Goal: Transaction & Acquisition: Download file/media

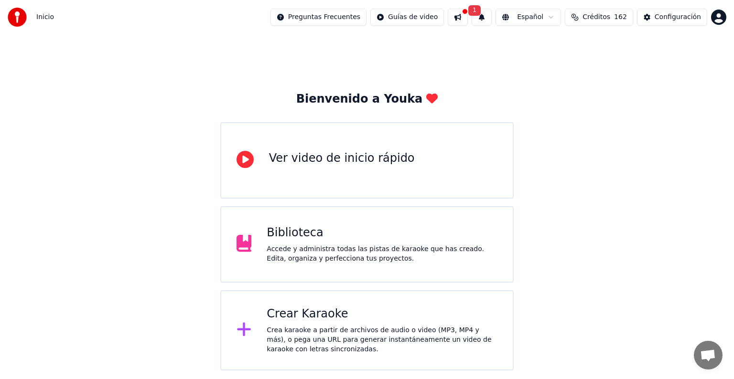
click at [323, 235] on div "Biblioteca" at bounding box center [382, 232] width 231 height 15
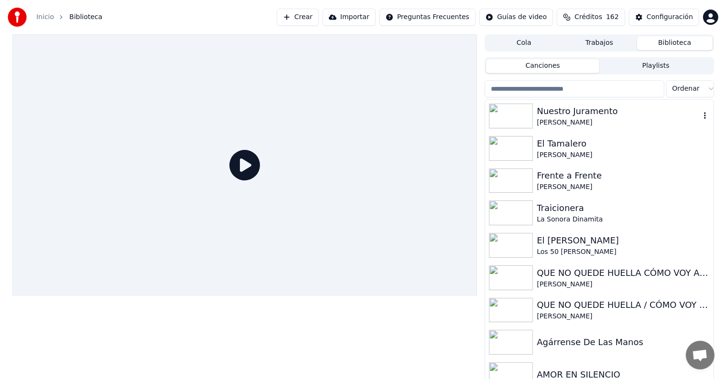
click at [522, 118] on img at bounding box center [511, 116] width 44 height 25
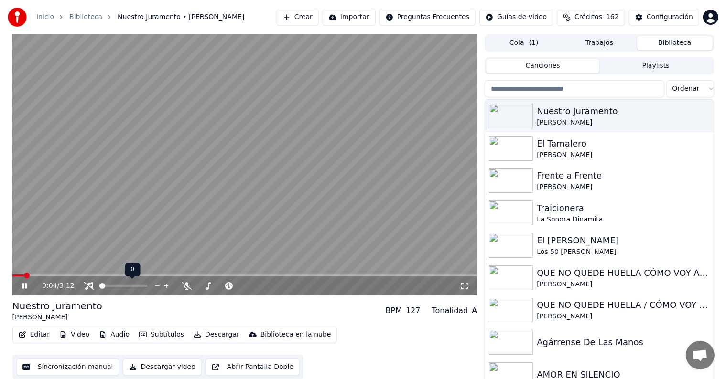
click at [99, 289] on span at bounding box center [102, 286] width 6 height 6
click at [243, 287] on span at bounding box center [241, 286] width 6 height 6
click at [286, 289] on span at bounding box center [283, 286] width 6 height 6
click at [276, 286] on icon at bounding box center [276, 286] width 9 height 10
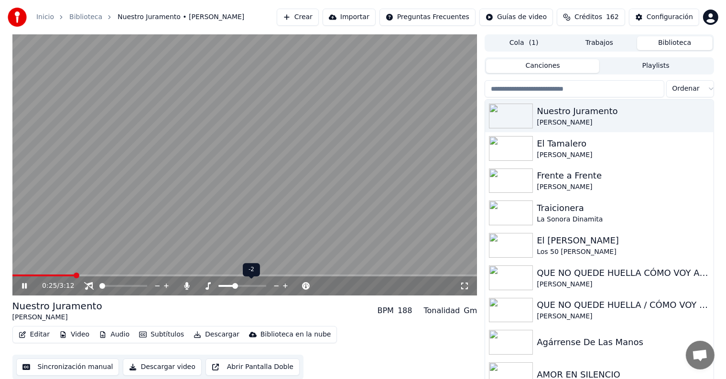
click at [285, 285] on icon at bounding box center [285, 286] width 5 height 5
click at [285, 286] on icon at bounding box center [285, 286] width 5 height 5
click at [263, 285] on span at bounding box center [260, 286] width 6 height 6
click at [244, 287] on span at bounding box center [242, 286] width 6 height 6
click at [211, 287] on span at bounding box center [212, 286] width 6 height 6
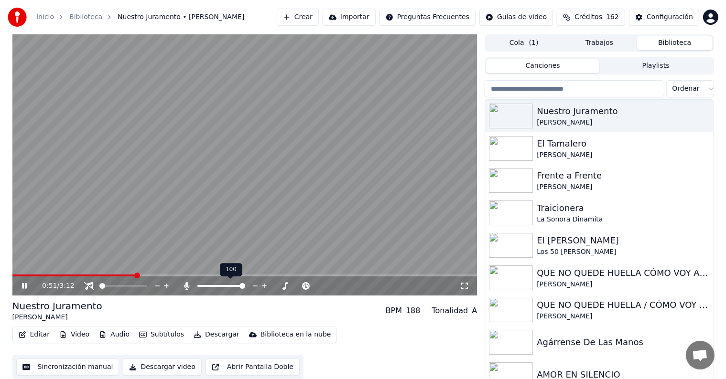
click at [245, 287] on span at bounding box center [242, 286] width 6 height 6
click at [240, 286] on span at bounding box center [239, 286] width 6 height 6
click at [147, 286] on span at bounding box center [144, 286] width 6 height 6
click at [157, 285] on icon at bounding box center [157, 286] width 9 height 10
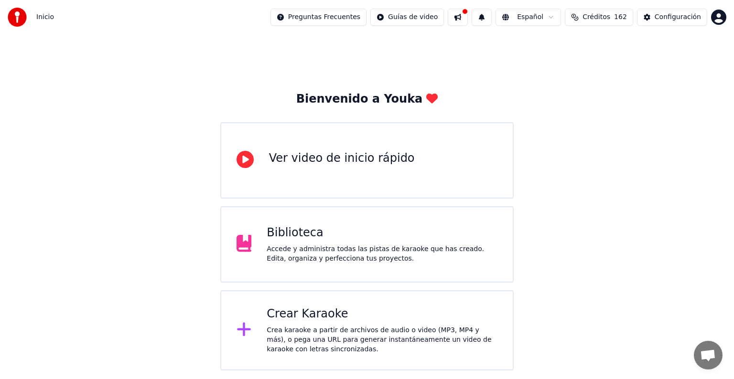
click at [337, 254] on div "Accede y administra todas las pistas de karaoke que has creado. Edita, organiza…" at bounding box center [382, 254] width 231 height 19
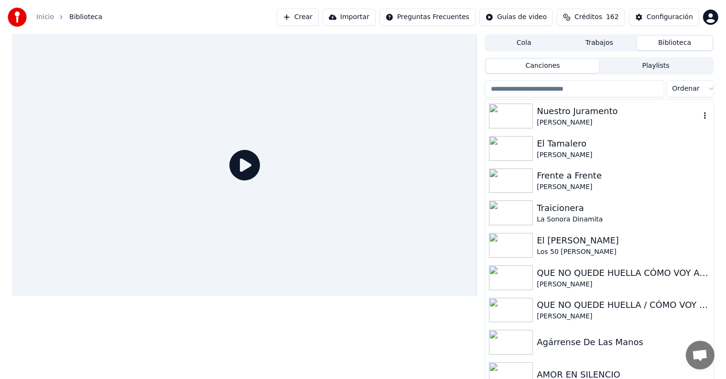
click at [525, 114] on img at bounding box center [511, 116] width 44 height 25
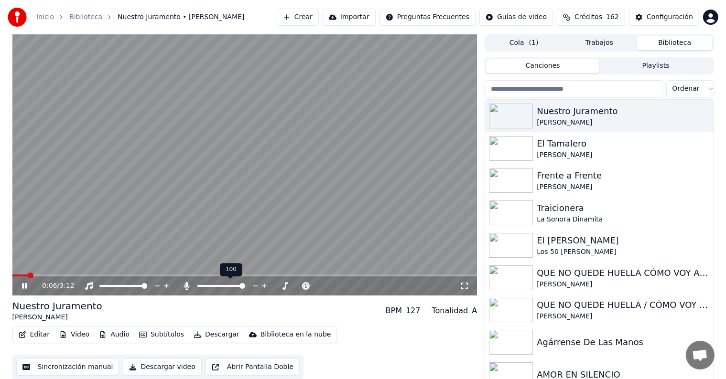
click at [245, 288] on span at bounding box center [242, 286] width 6 height 6
click at [52, 274] on video at bounding box center [244, 164] width 465 height 261
click at [59, 276] on span at bounding box center [244, 276] width 465 height 2
click at [28, 290] on icon at bounding box center [31, 286] width 22 height 8
click at [99, 286] on span at bounding box center [102, 286] width 6 height 6
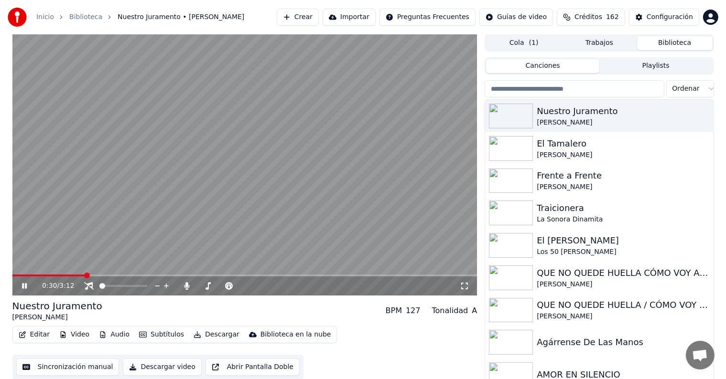
click at [200, 336] on button "Descargar" at bounding box center [217, 334] width 54 height 13
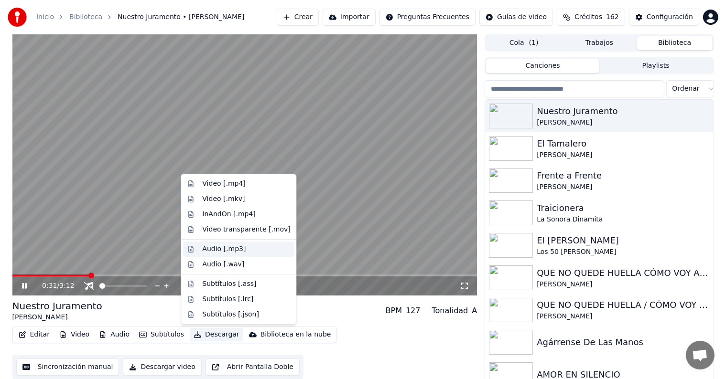
click at [243, 251] on div "Audio [.mp3]" at bounding box center [246, 250] width 88 height 10
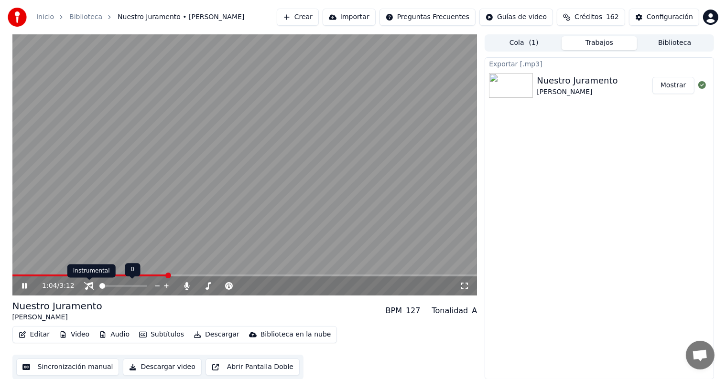
click at [25, 285] on icon at bounding box center [24, 286] width 5 height 6
click at [669, 86] on button "Mostrar" at bounding box center [673, 85] width 42 height 17
